Goal: Find specific page/section: Find specific page/section

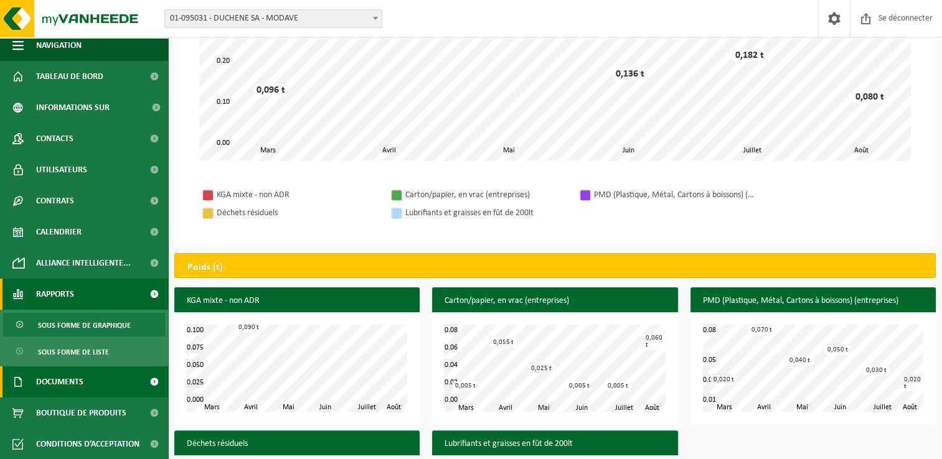
scroll to position [249, 0]
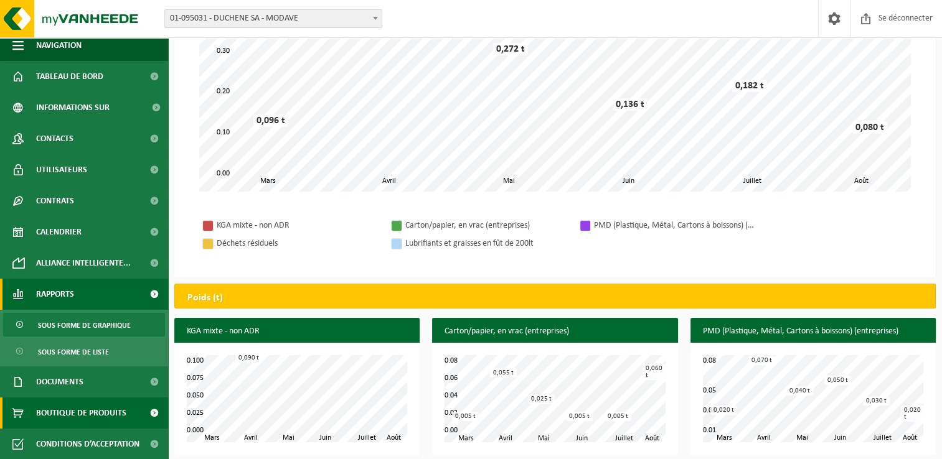
click at [95, 417] on span "Boutique de produits" at bounding box center [81, 413] width 90 height 31
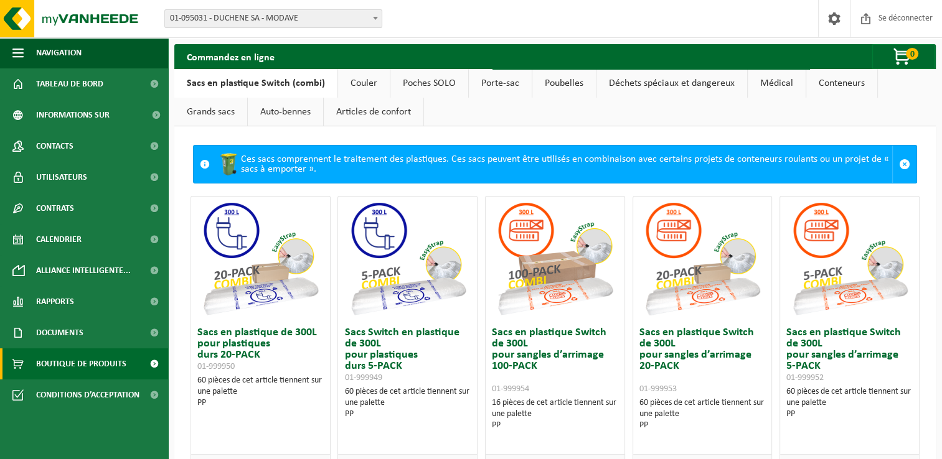
click at [560, 81] on link "Poubelles" at bounding box center [564, 83] width 64 height 29
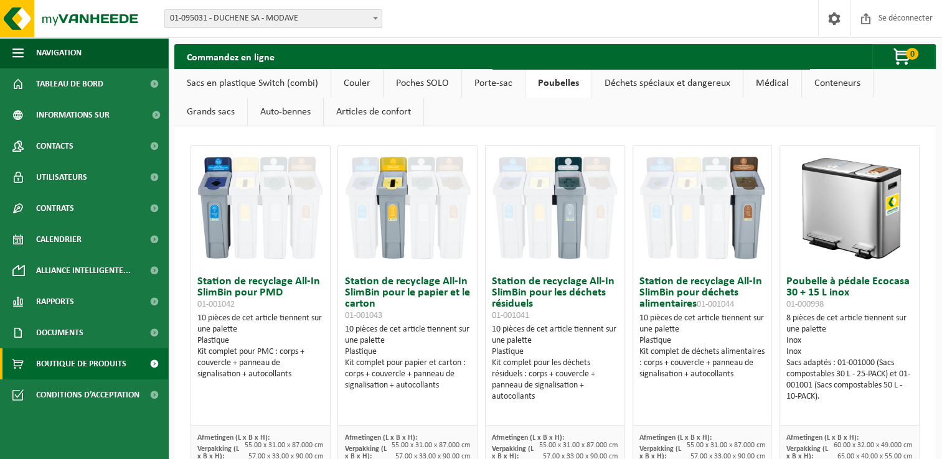
click at [818, 85] on link "Conteneurs" at bounding box center [837, 83] width 71 height 29
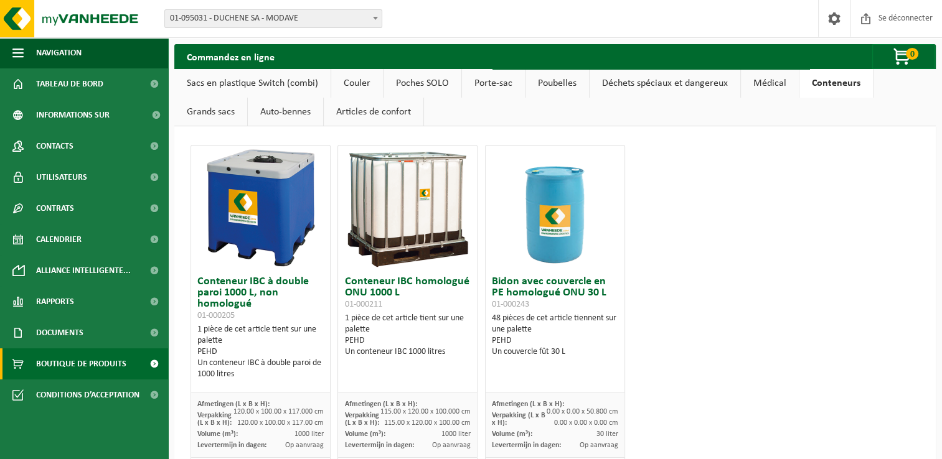
click at [309, 113] on link "Auto-bennes" at bounding box center [285, 112] width 75 height 29
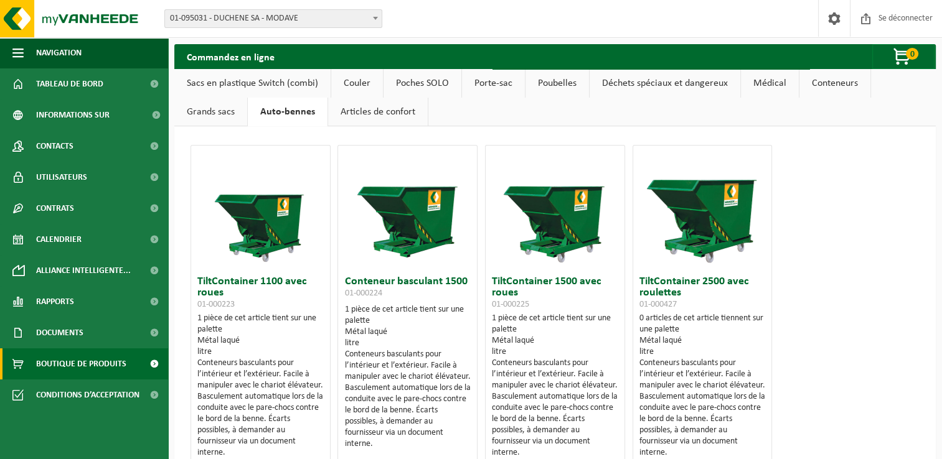
click at [372, 108] on link "Articles de confort" at bounding box center [378, 112] width 100 height 29
